Goal: Task Accomplishment & Management: Manage account settings

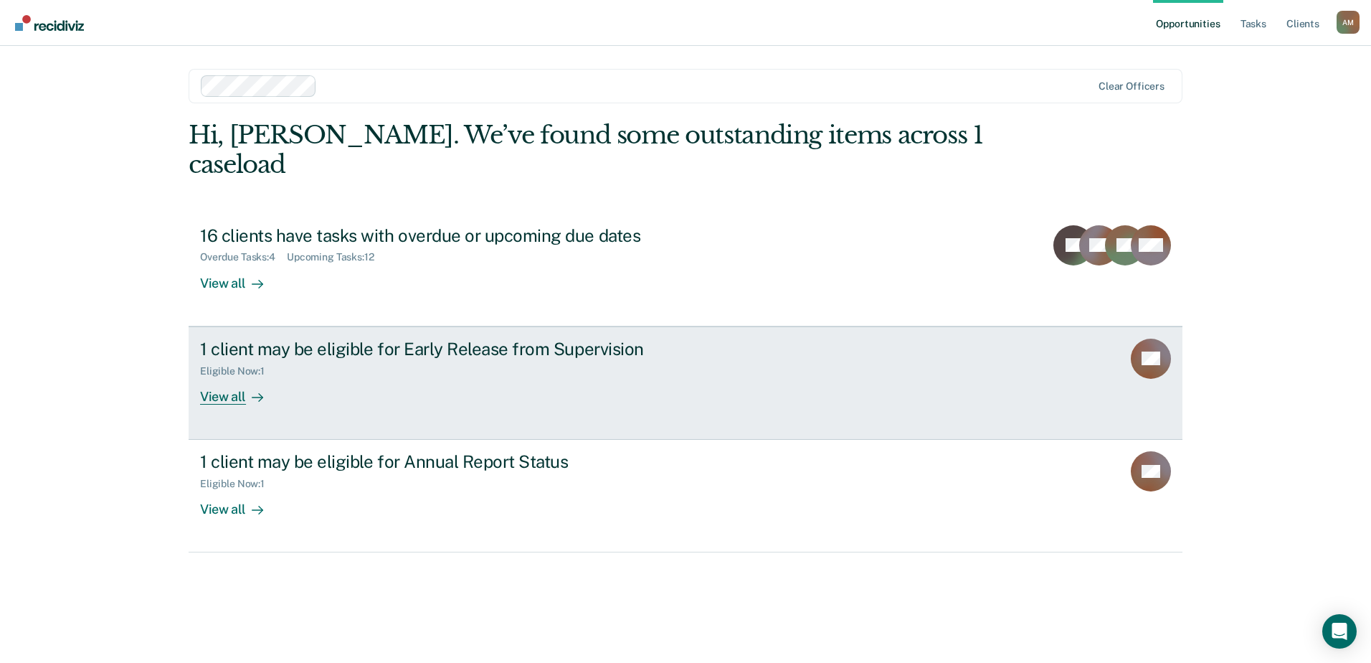
click at [232, 376] on div "View all" at bounding box center [240, 390] width 80 height 28
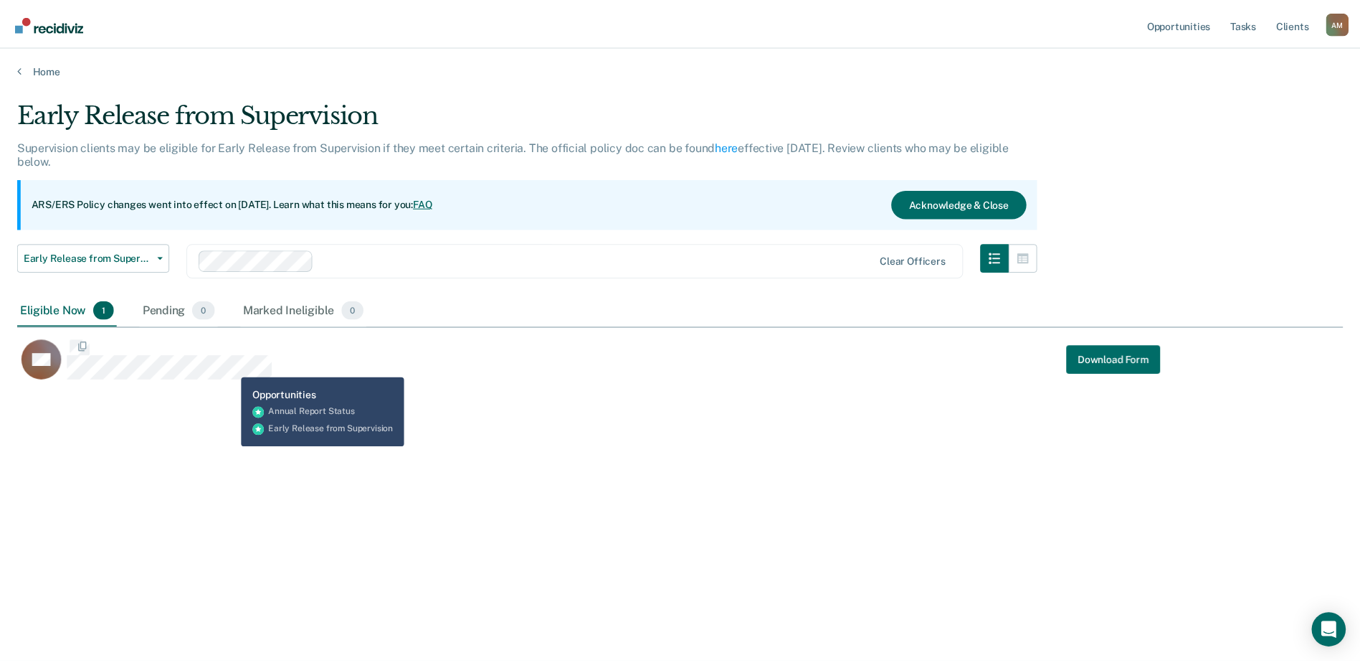
scroll to position [445, 1326]
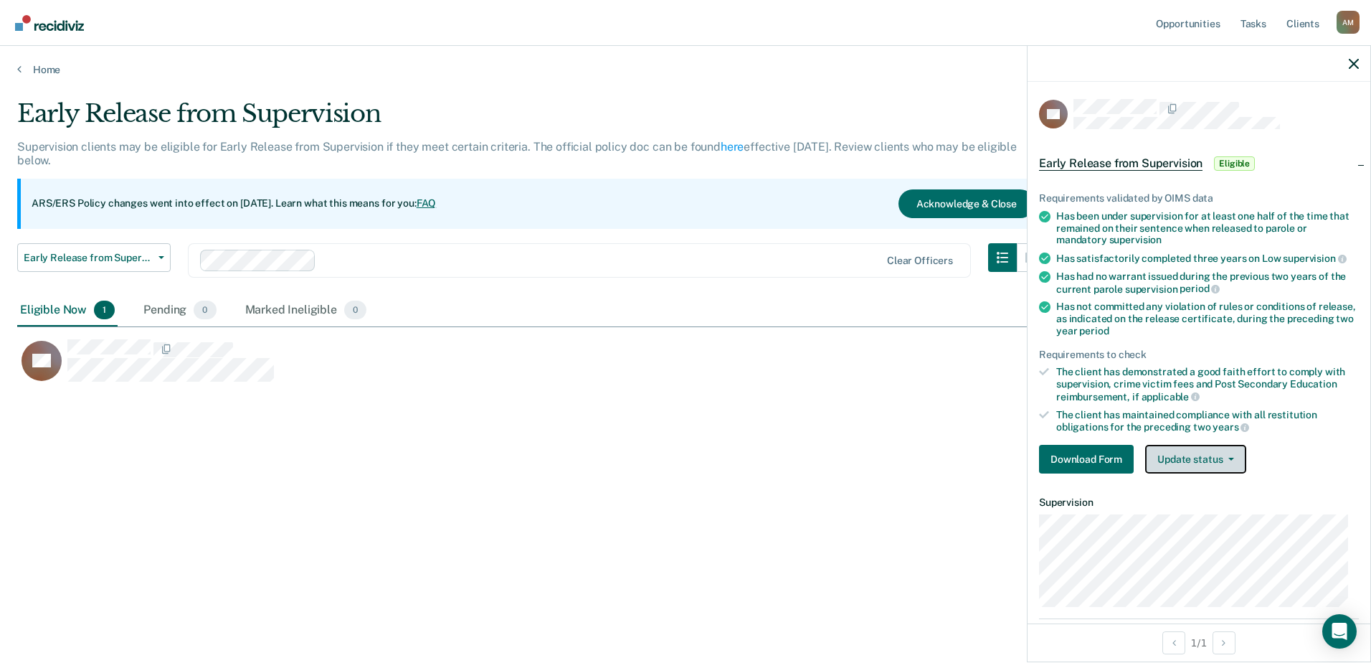
click at [1211, 452] on button "Update status" at bounding box center [1195, 459] width 101 height 29
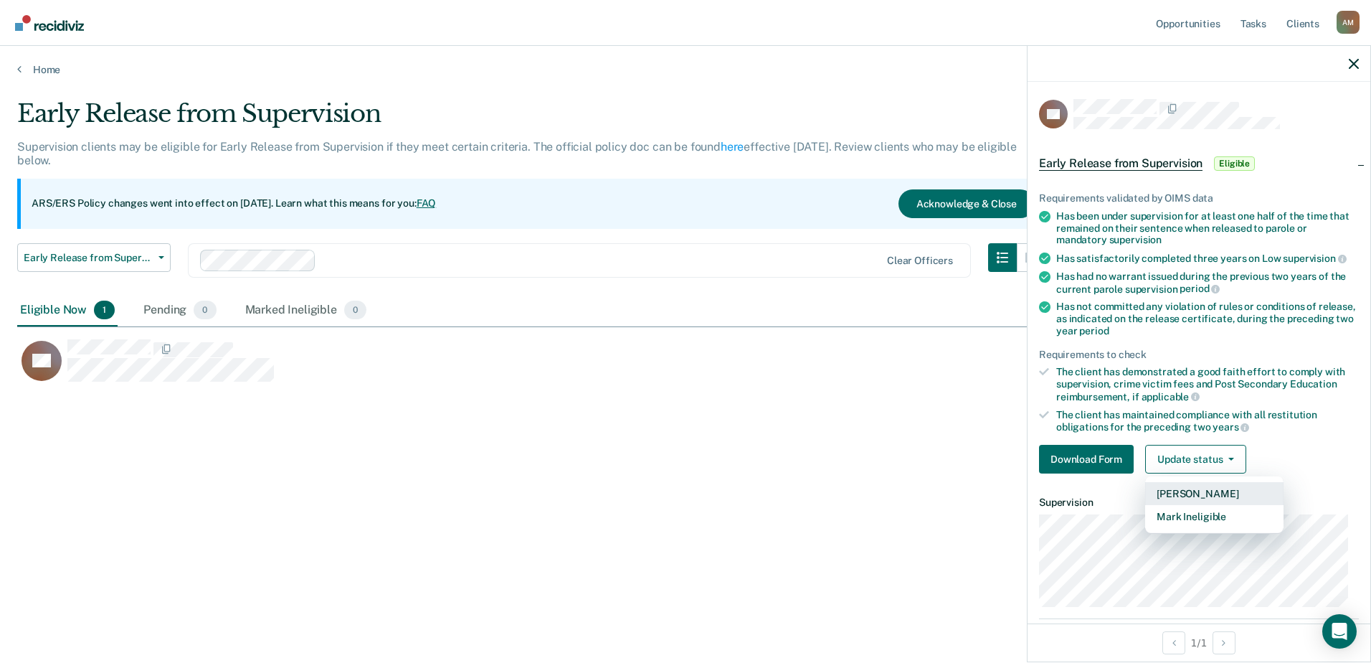
click at [1194, 488] on button "[PERSON_NAME]" at bounding box center [1214, 493] width 138 height 23
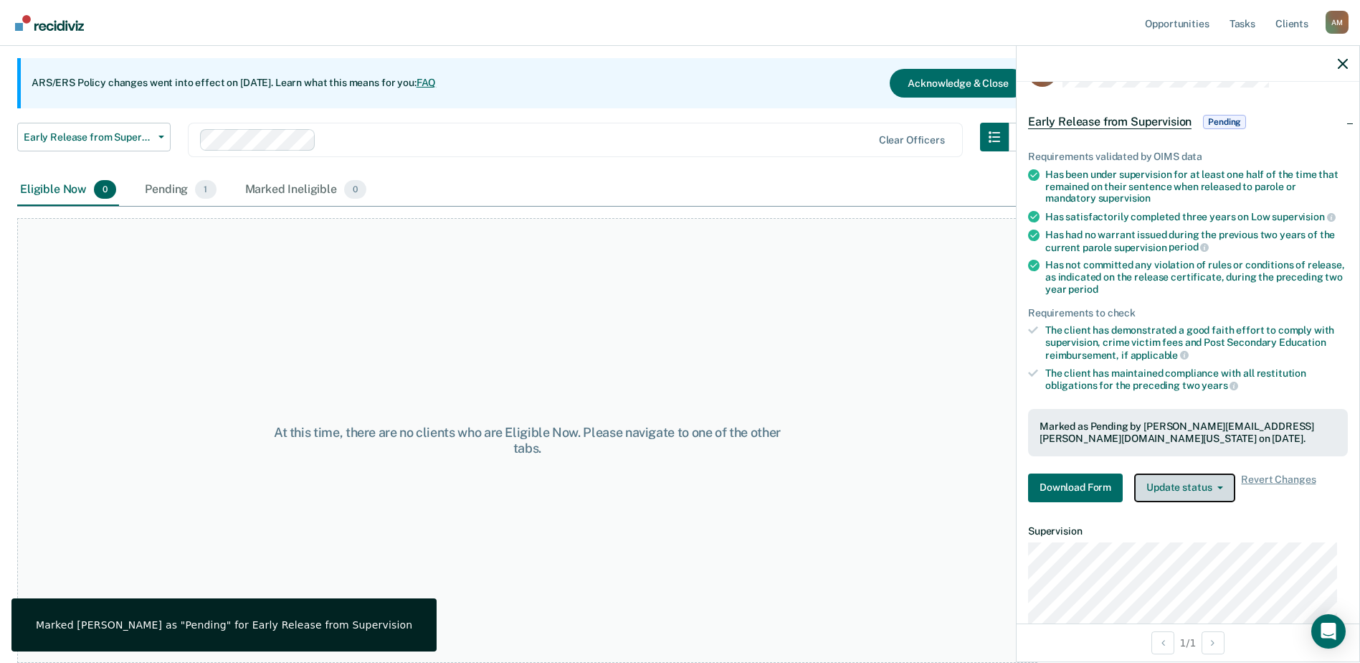
scroll to position [38, 0]
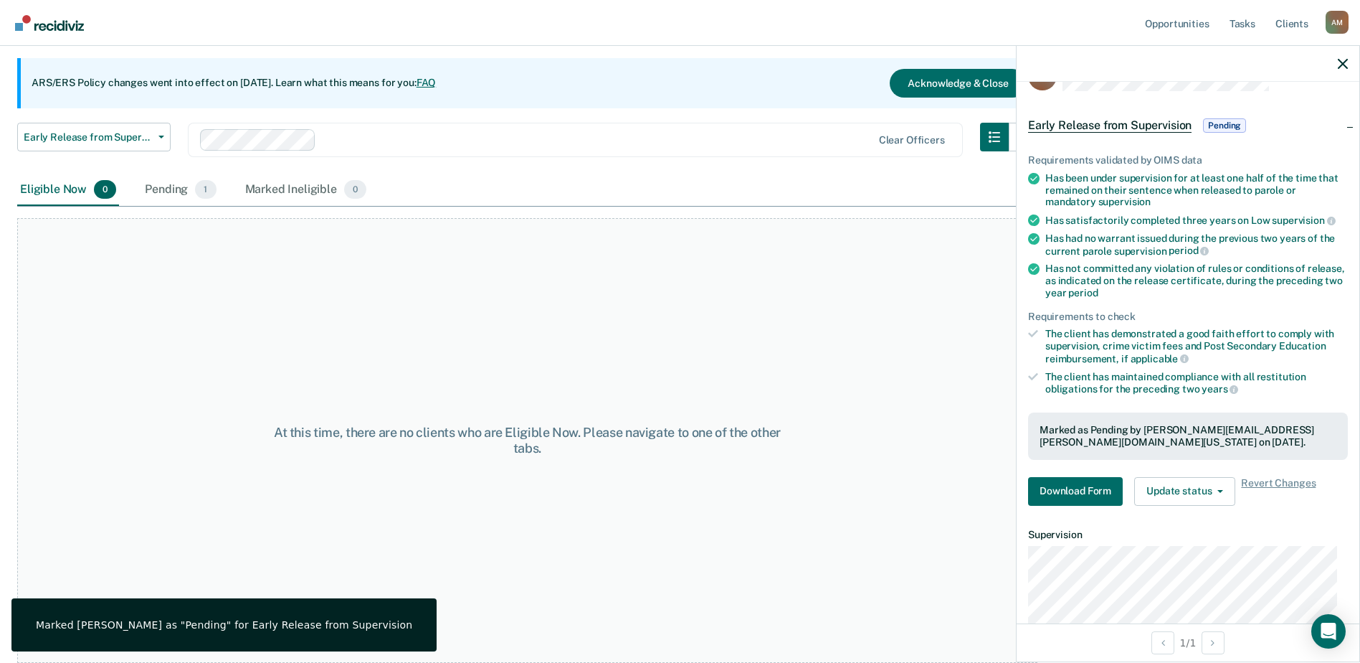
click at [1230, 128] on span "Pending" at bounding box center [1224, 125] width 43 height 14
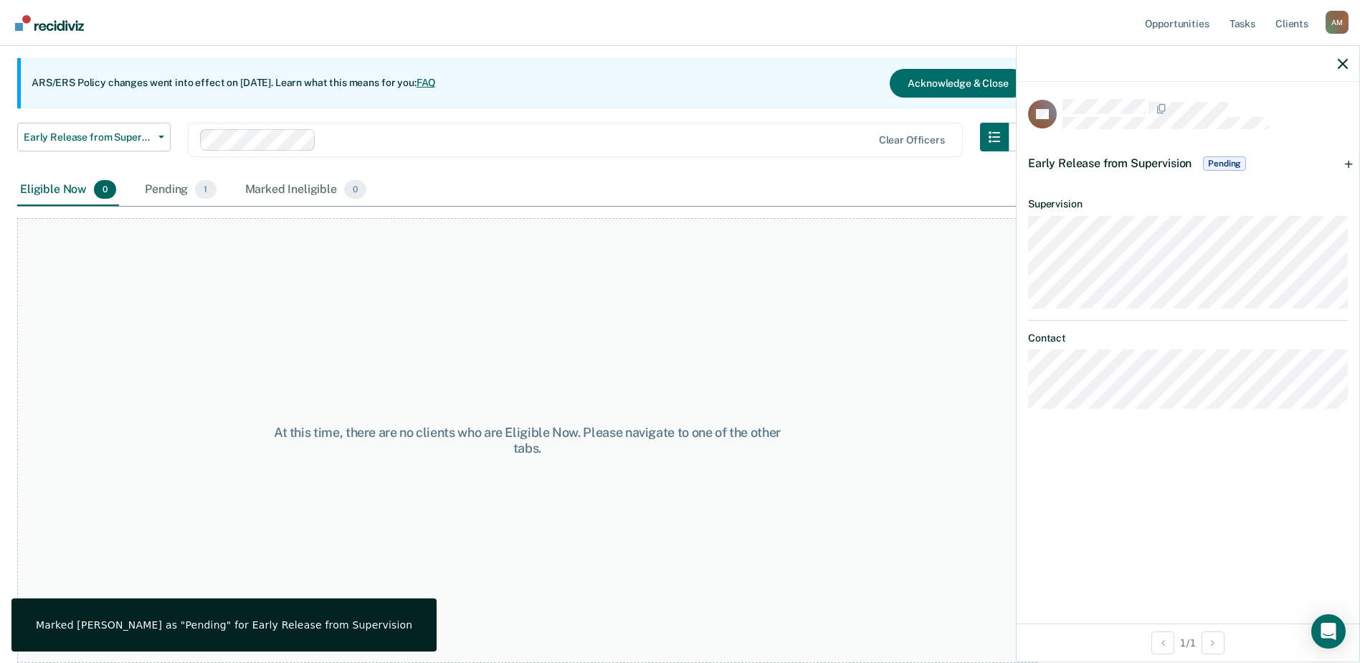
scroll to position [0, 0]
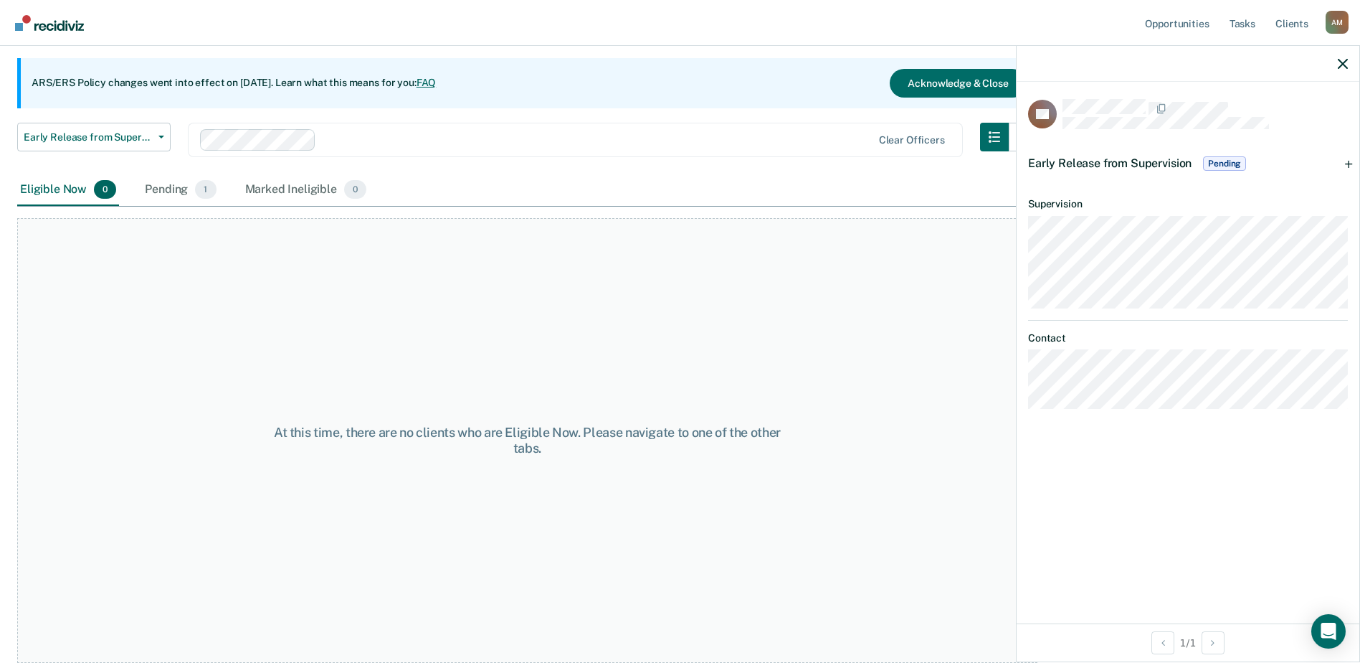
click at [1356, 166] on div "Early Release from Supervision Pending" at bounding box center [1188, 164] width 343 height 46
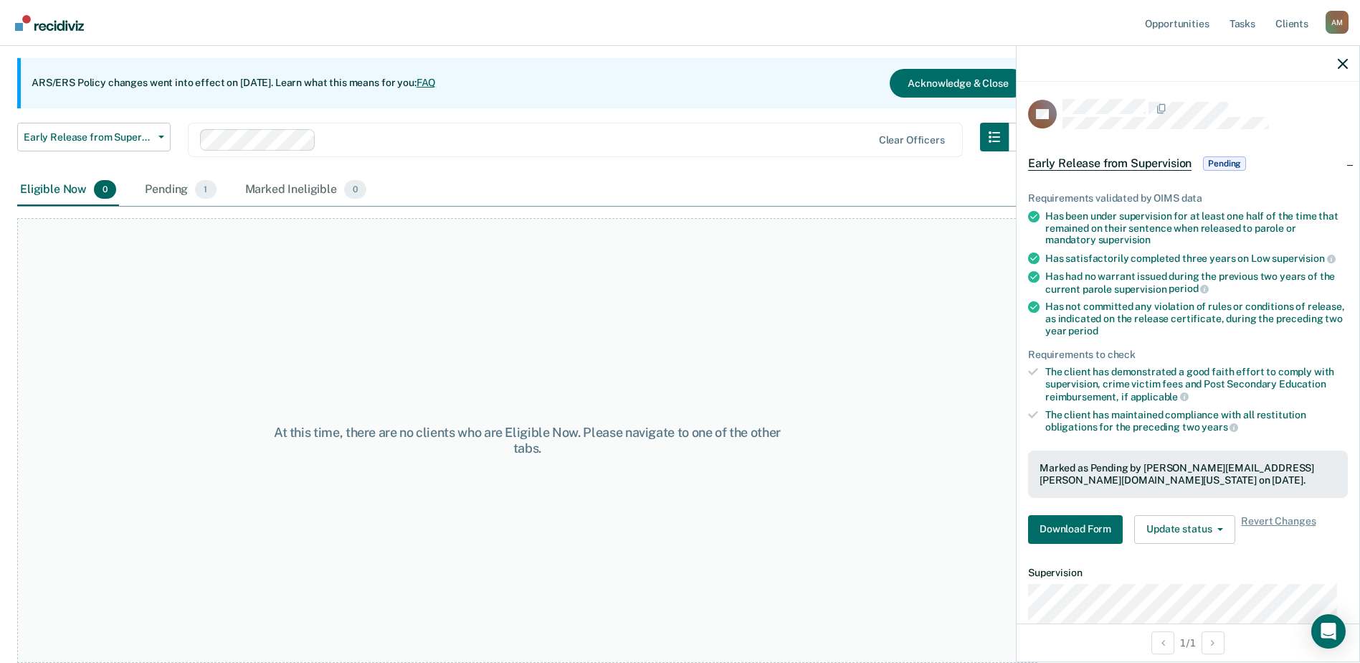
click at [1032, 375] on icon at bounding box center [1033, 371] width 10 height 10
click at [1029, 367] on icon at bounding box center [1033, 371] width 10 height 10
click at [1029, 416] on icon at bounding box center [1033, 414] width 10 height 10
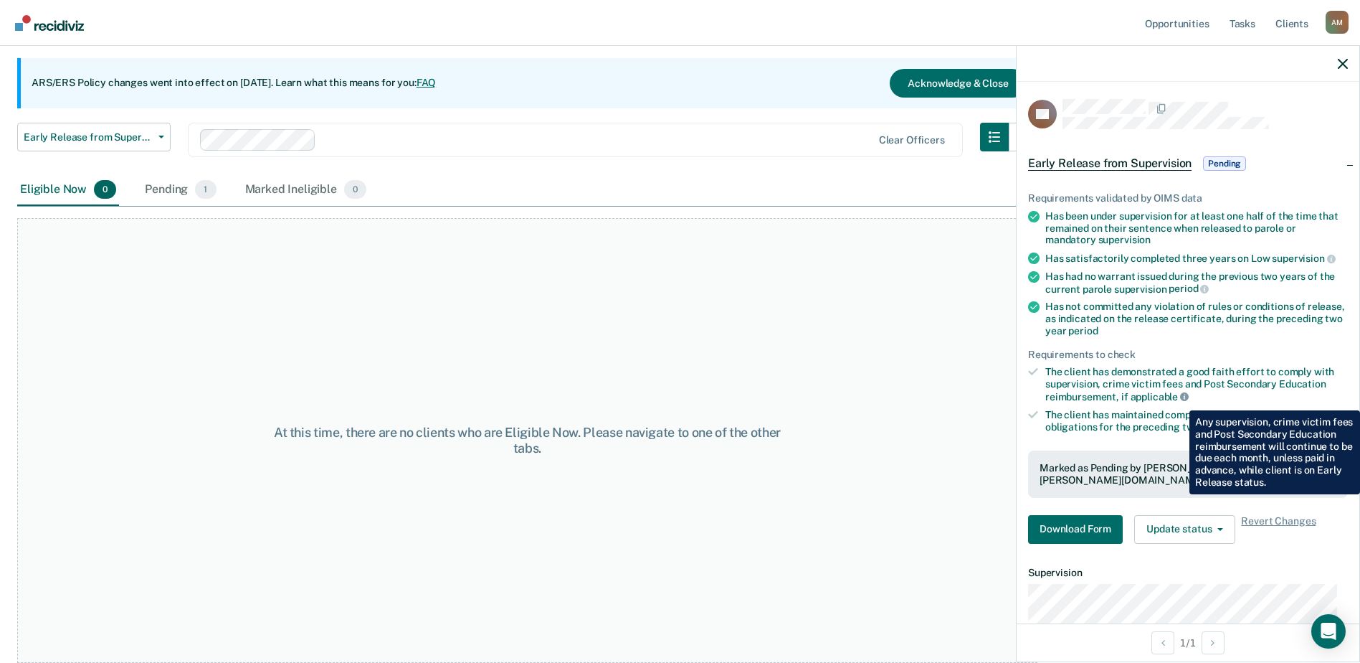
click at [1180, 399] on icon at bounding box center [1184, 396] width 9 height 9
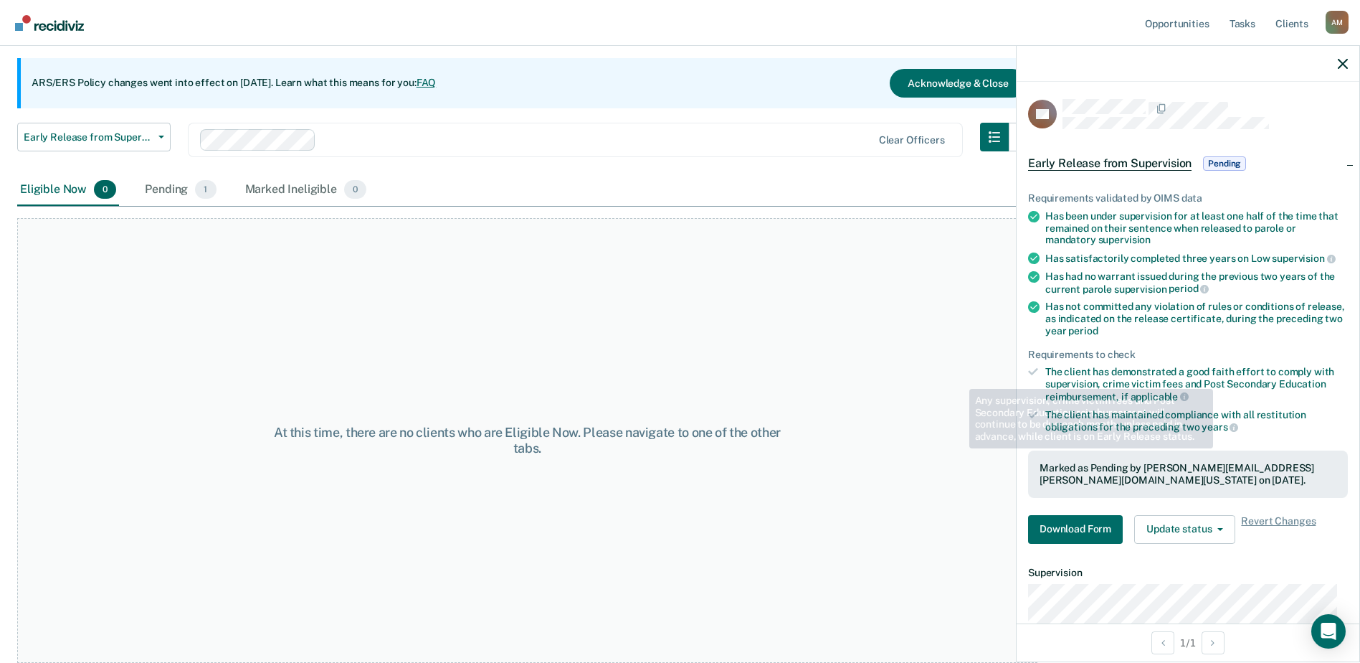
click at [1073, 166] on span "Early Release from Supervision" at bounding box center [1109, 163] width 163 height 14
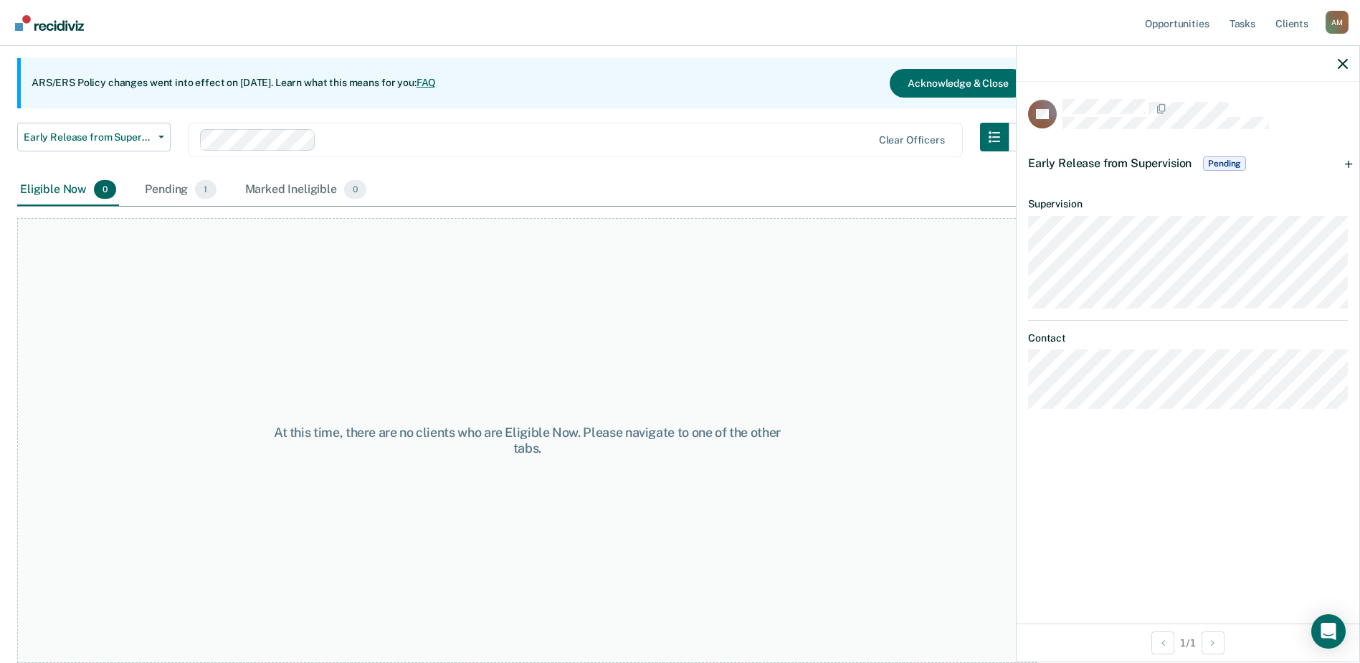
click at [1138, 168] on span "Early Release from Supervision" at bounding box center [1109, 163] width 163 height 14
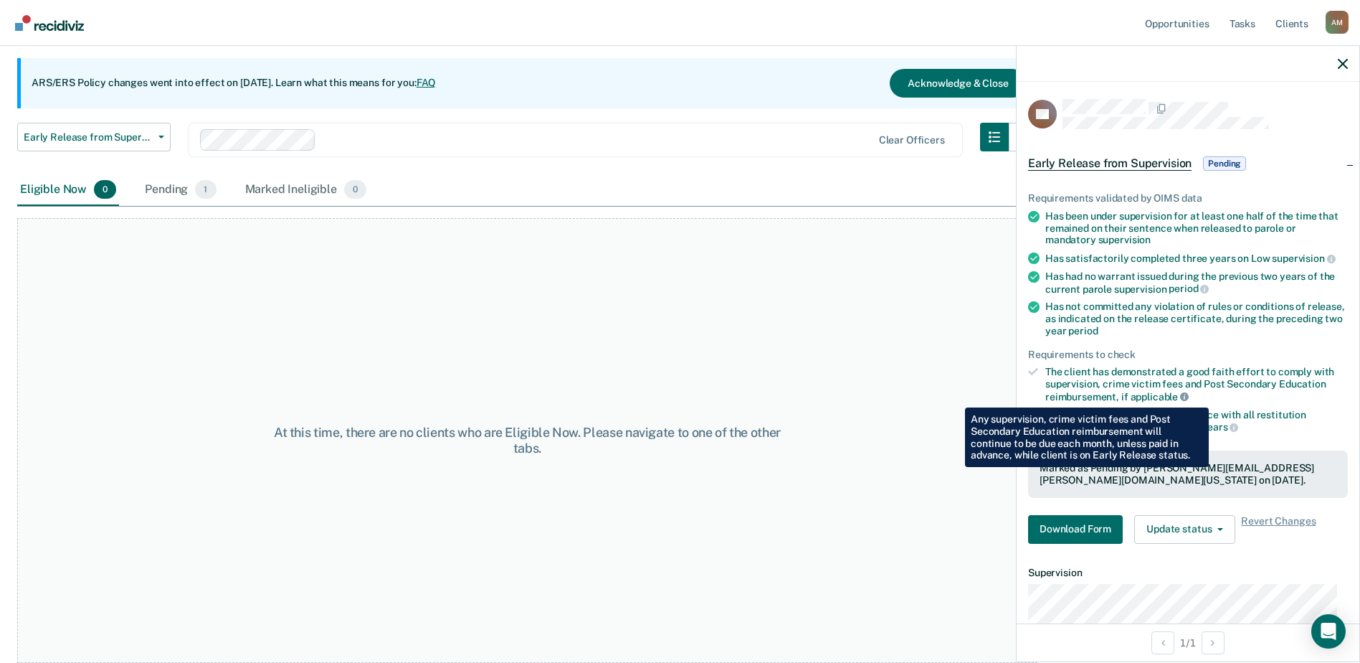
click at [1184, 396] on icon at bounding box center [1184, 396] width 9 height 9
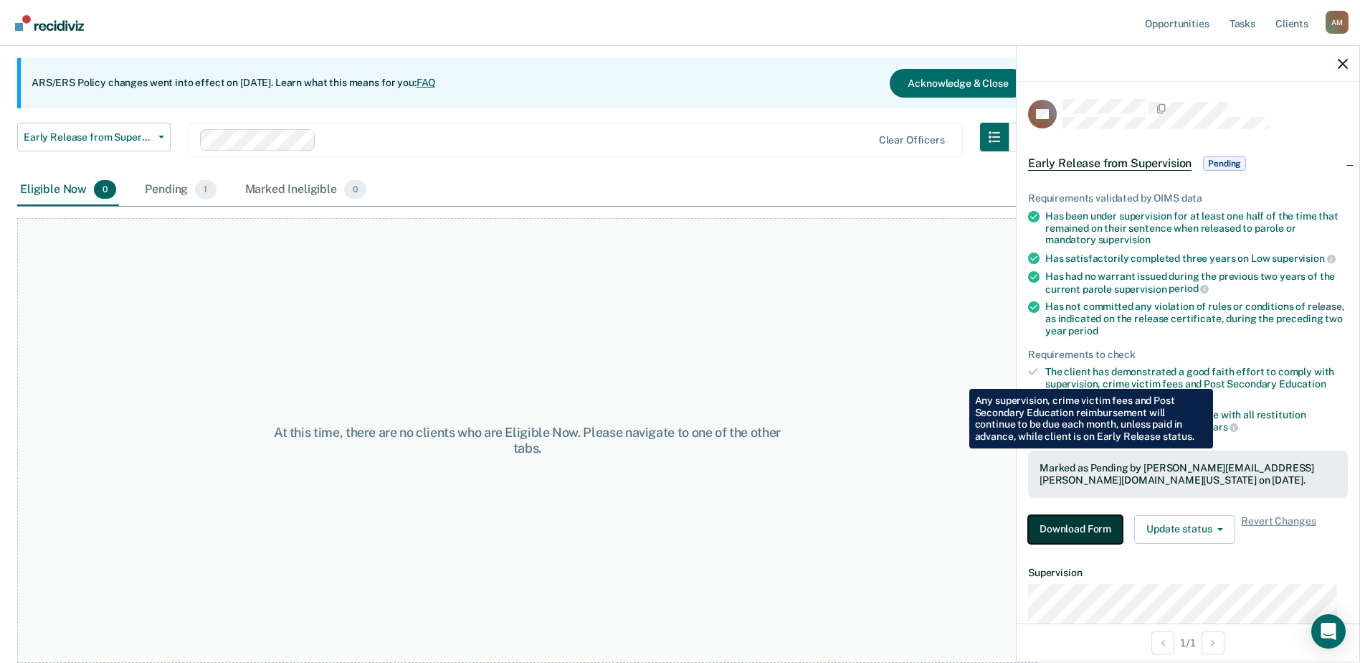
click at [1103, 526] on button "Download Form" at bounding box center [1075, 529] width 95 height 29
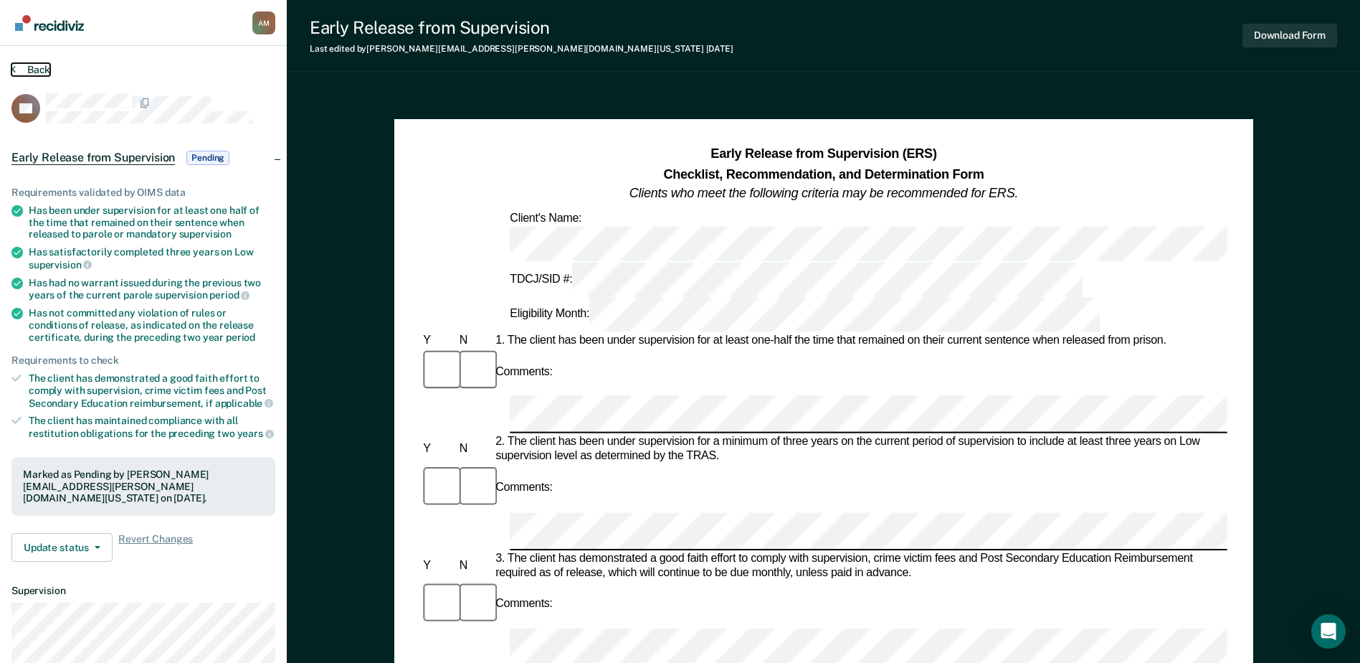
click at [14, 68] on icon at bounding box center [13, 68] width 4 height 11
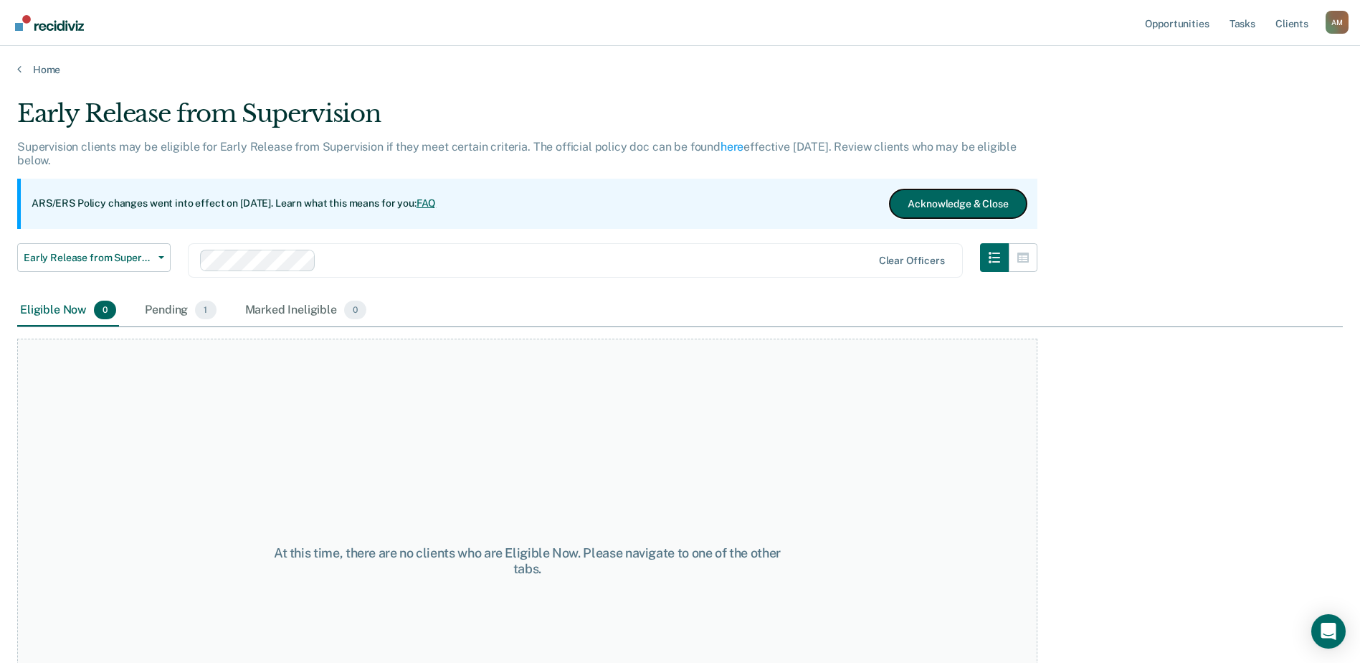
click at [949, 204] on button "Acknowledge & Close" at bounding box center [958, 203] width 136 height 29
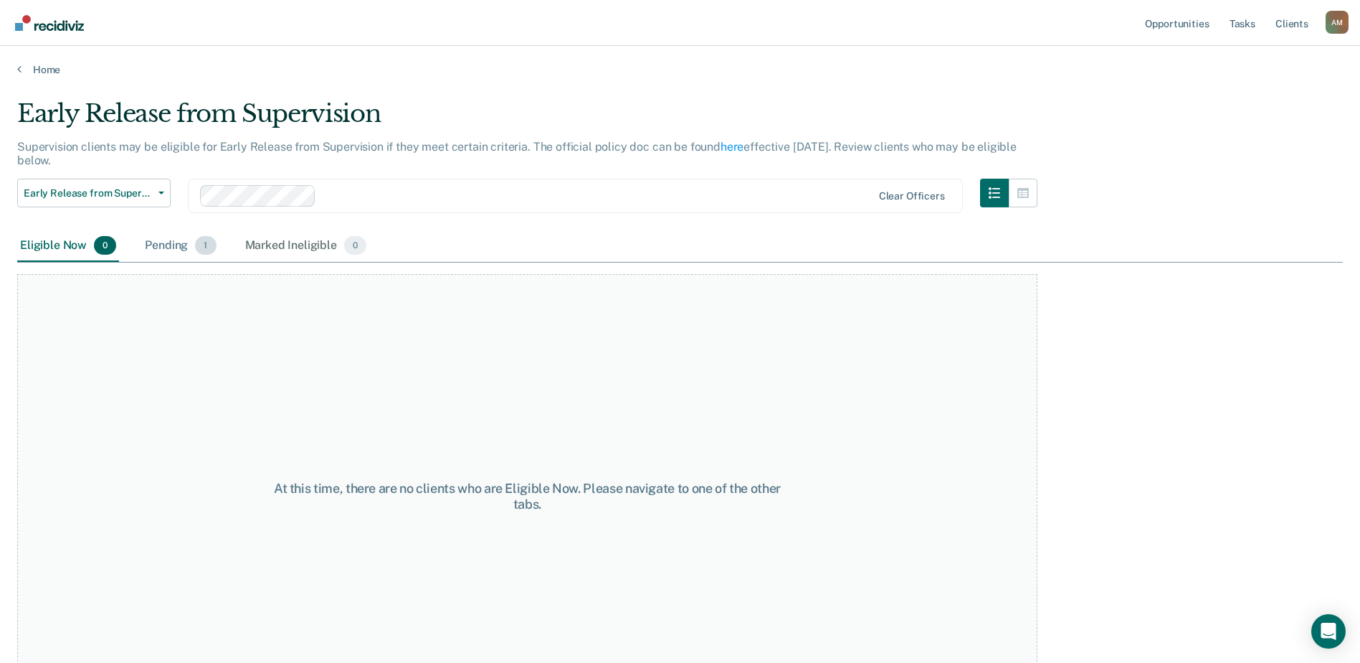
click at [178, 245] on div "Pending 1" at bounding box center [180, 246] width 77 height 32
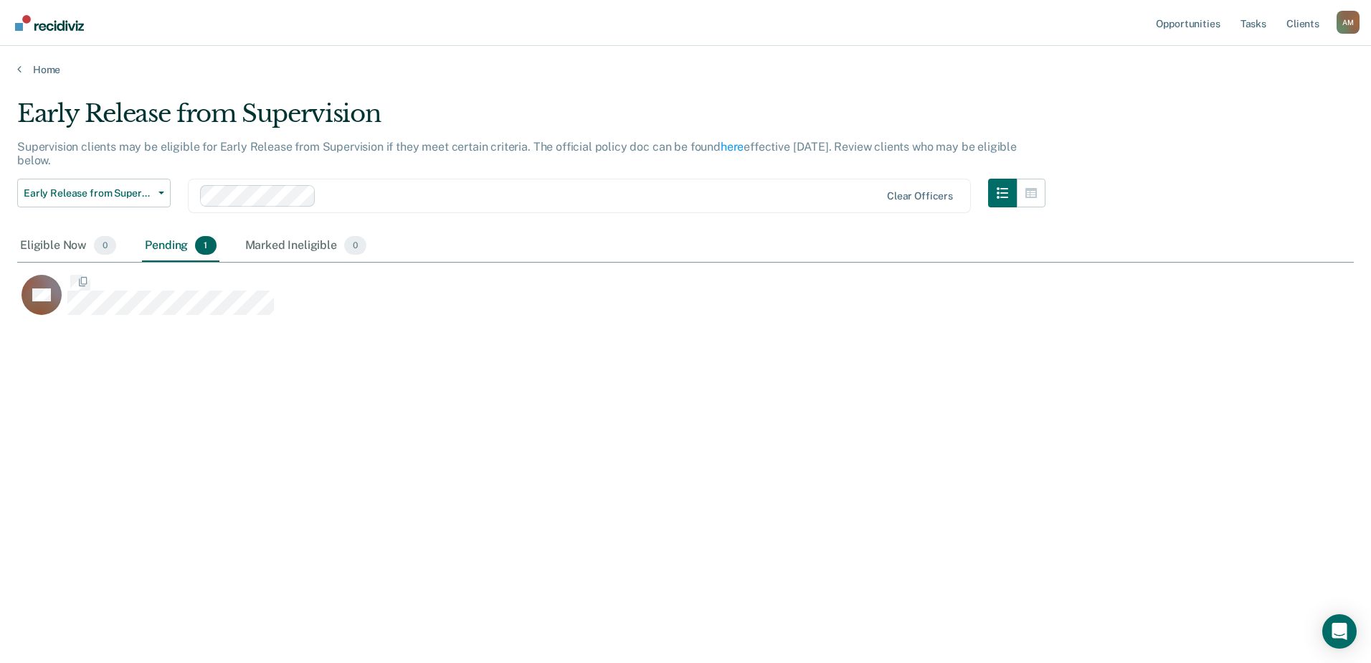
scroll to position [445, 1326]
click at [88, 189] on span "Early Release from Supervision" at bounding box center [88, 193] width 129 height 12
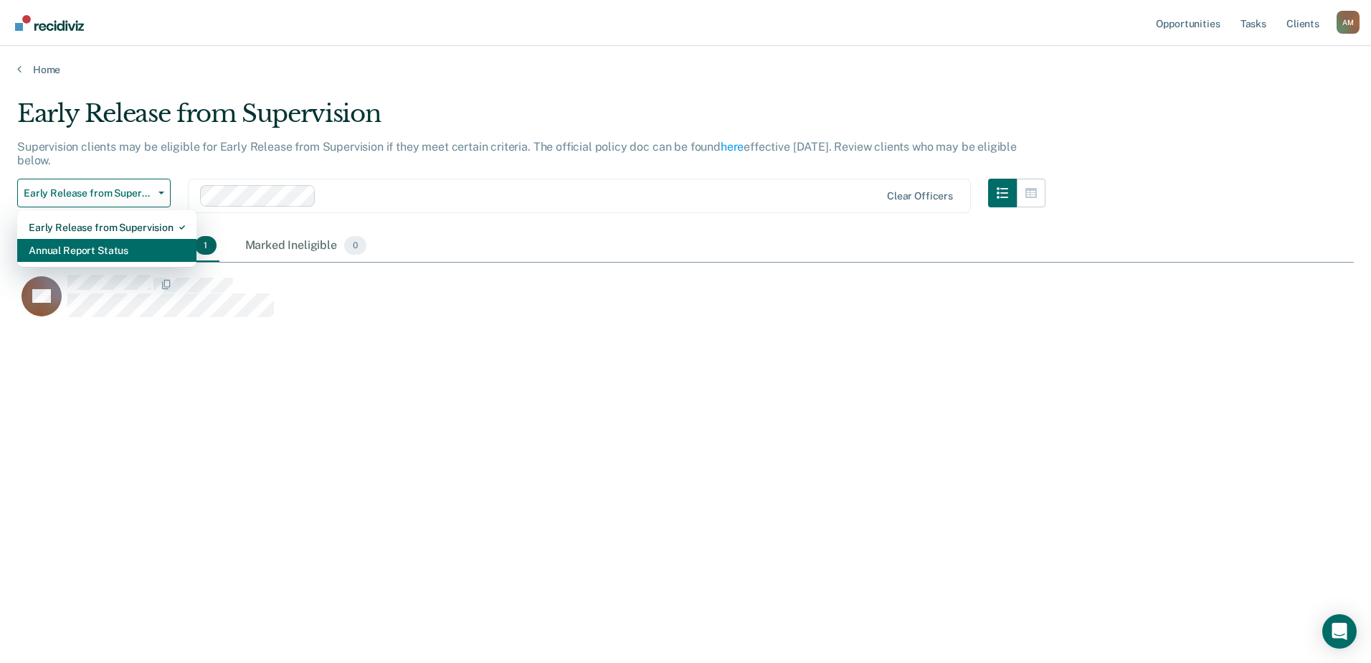
click at [90, 239] on div "Annual Report Status" at bounding box center [107, 250] width 156 height 23
